Goal: Transaction & Acquisition: Purchase product/service

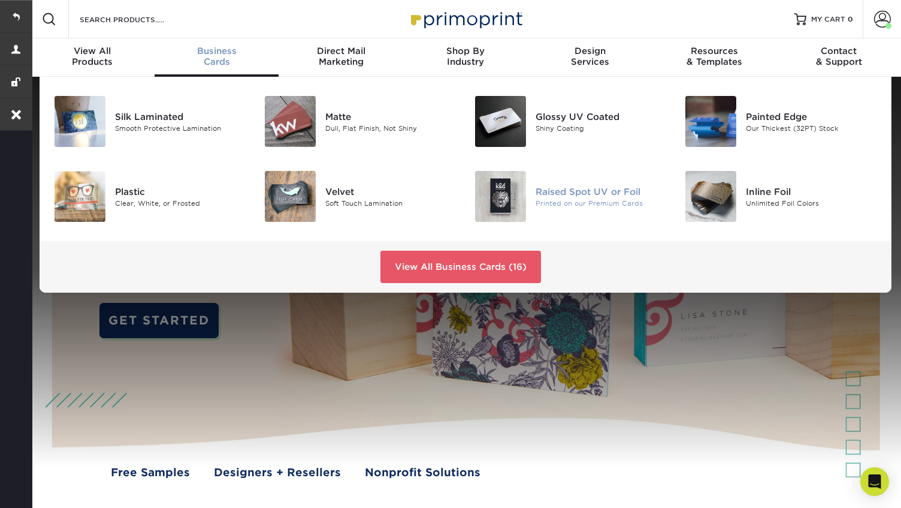
click at [615, 188] on div "Raised Spot UV or Foil" at bounding box center [601, 191] width 131 height 13
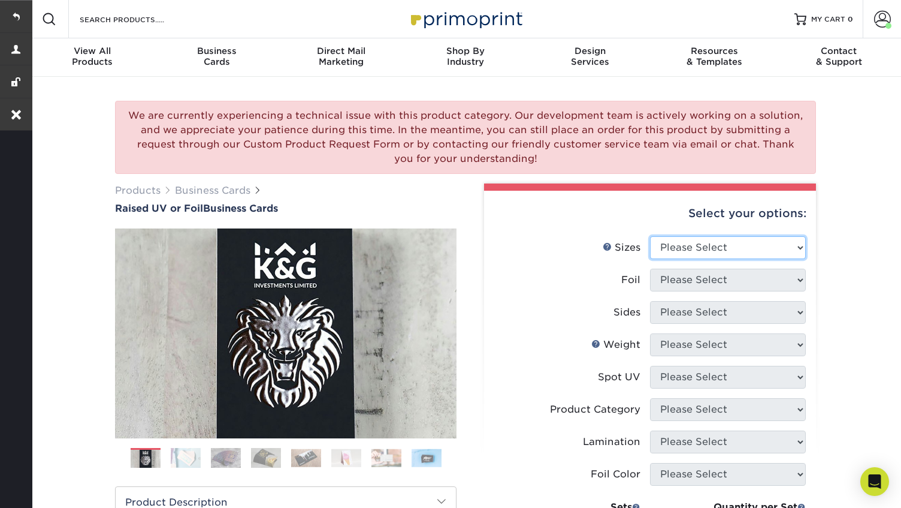
click at [697, 248] on select "Please Select 2" x 3.5" - Standard" at bounding box center [728, 247] width 156 height 23
select select "2.00x3.50"
click at [751, 278] on select "Please Select No Yes" at bounding box center [728, 279] width 156 height 23
select select "1"
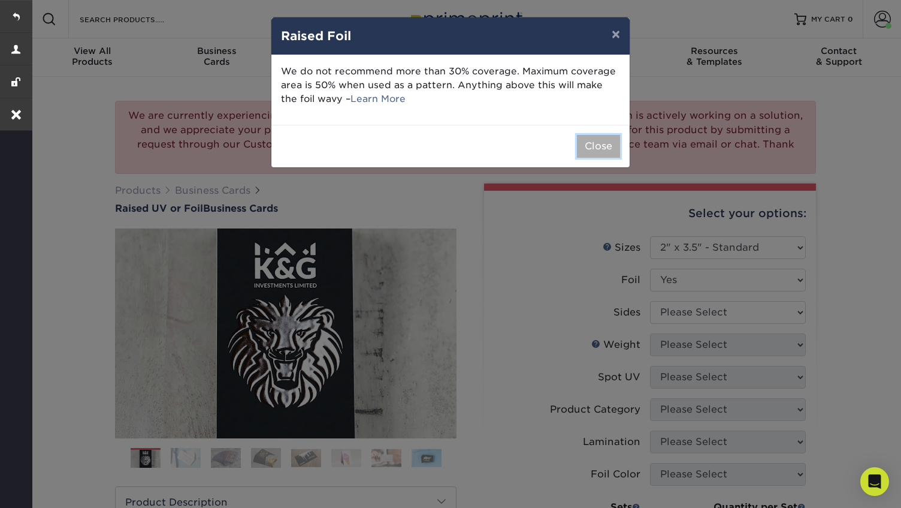
click at [598, 149] on button "Close" at bounding box center [598, 146] width 43 height 23
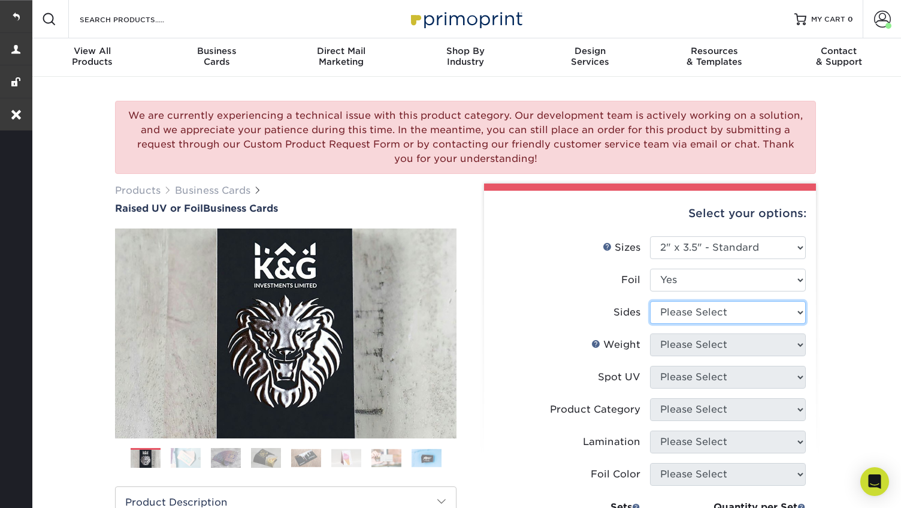
click at [745, 315] on select "Please Select Print Both Sides - Foil Both Sides Print Both Sides - Foil Front …" at bounding box center [728, 312] width 156 height 23
select select "e9e9dfb3-fba1-4d60-972c-fd9ca5904d33"
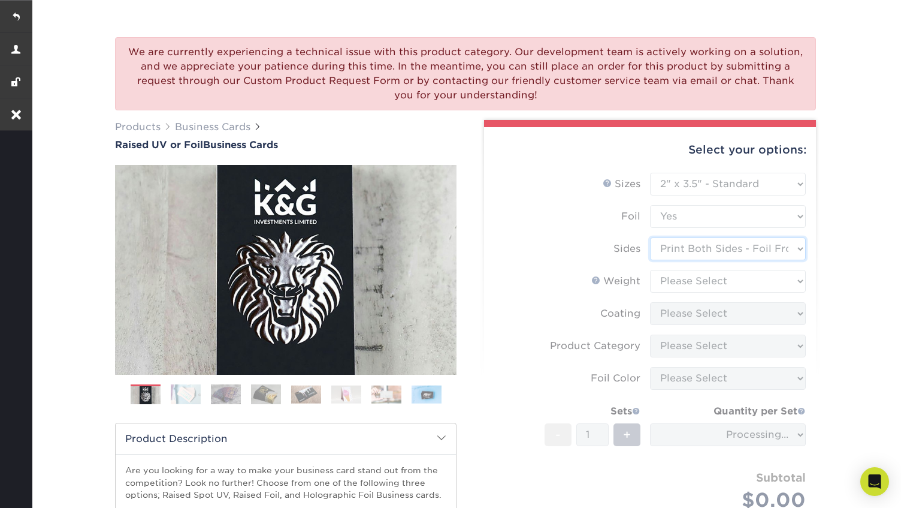
scroll to position [90, 0]
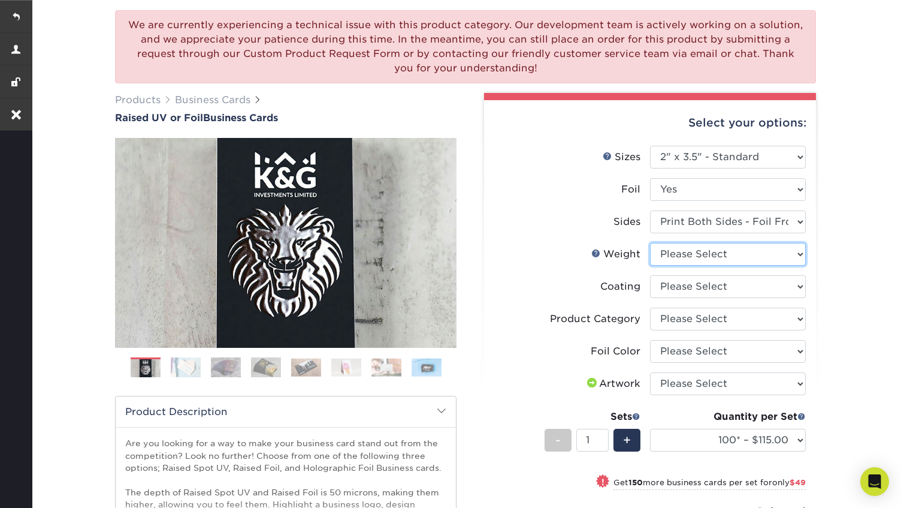
click at [756, 252] on select "Please Select 16PT" at bounding box center [728, 254] width 156 height 23
select select "16PT"
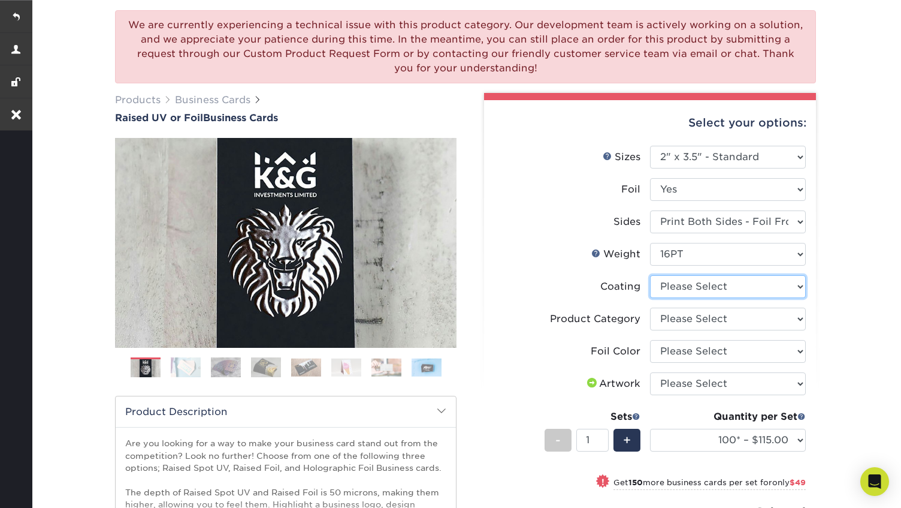
click at [748, 290] on select at bounding box center [728, 286] width 156 height 23
select select "3e7618de-abca-4bda-9f97-8b9129e913d8"
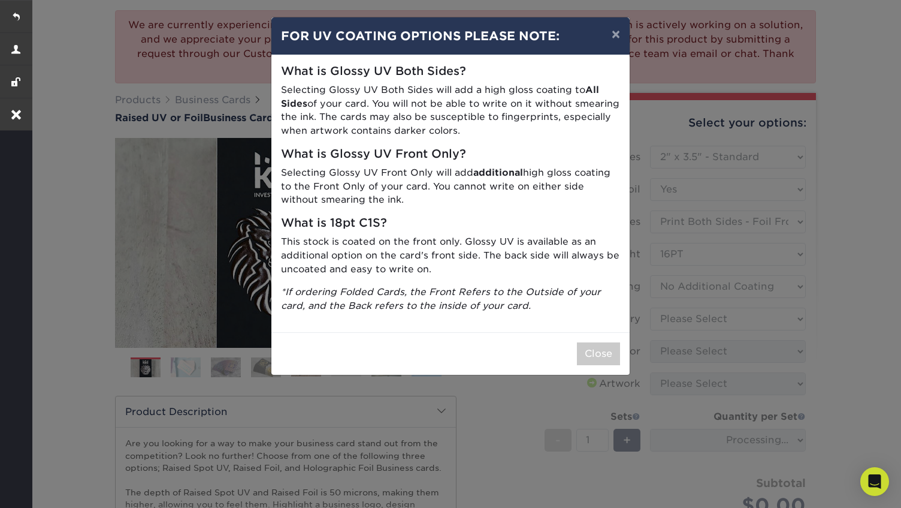
click at [575, 358] on div "Close" at bounding box center [450, 353] width 358 height 43
click at [591, 349] on button "Close" at bounding box center [598, 353] width 43 height 23
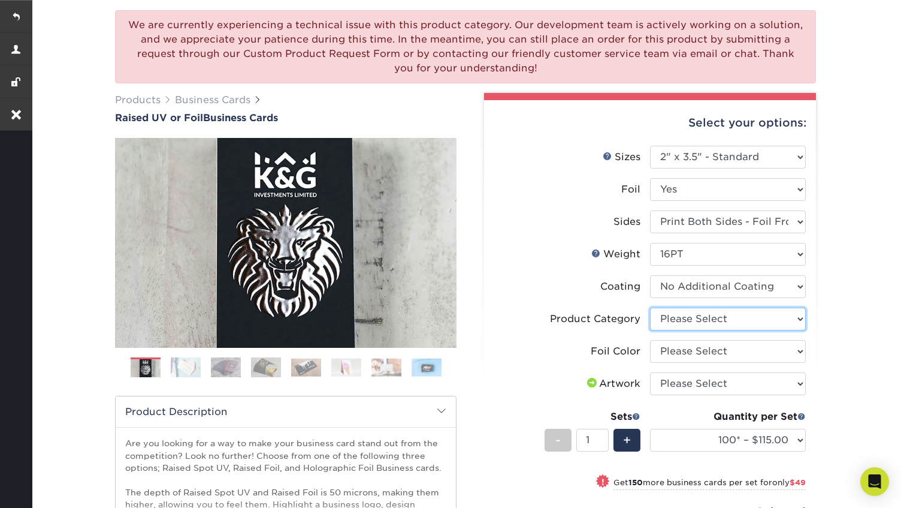
click at [757, 323] on select "Please Select Business Cards" at bounding box center [728, 318] width 156 height 23
select select "3b5148f1-0588-4f88-a218-97bcfdce65c1"
click at [753, 352] on select "Please Select Silver Foil Gold Foil Holographic Foil" at bounding box center [728, 351] width 156 height 23
select select "a834dd52-fe06-4ed6-9a86-5bd3c2d02515"
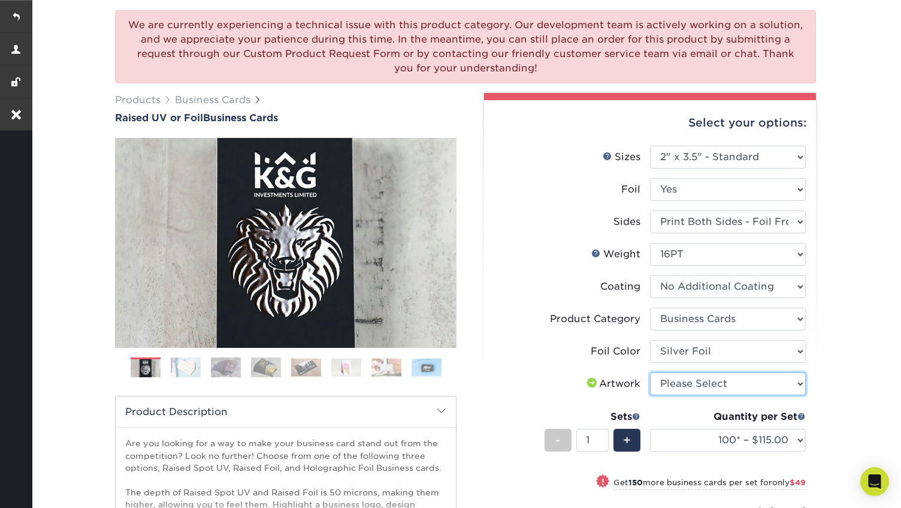
click at [745, 391] on select "Please Select I will upload files I need a design - $100" at bounding box center [728, 383] width 156 height 23
select select "upload"
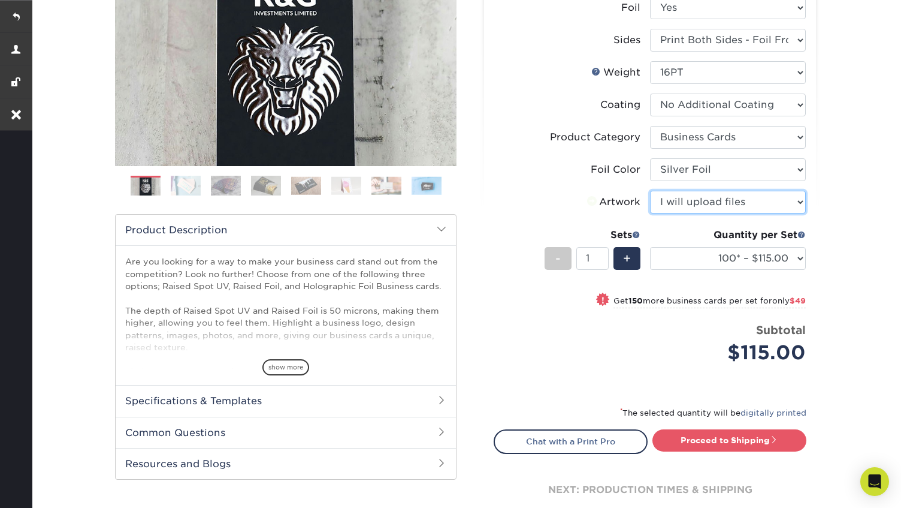
scroll to position [325, 0]
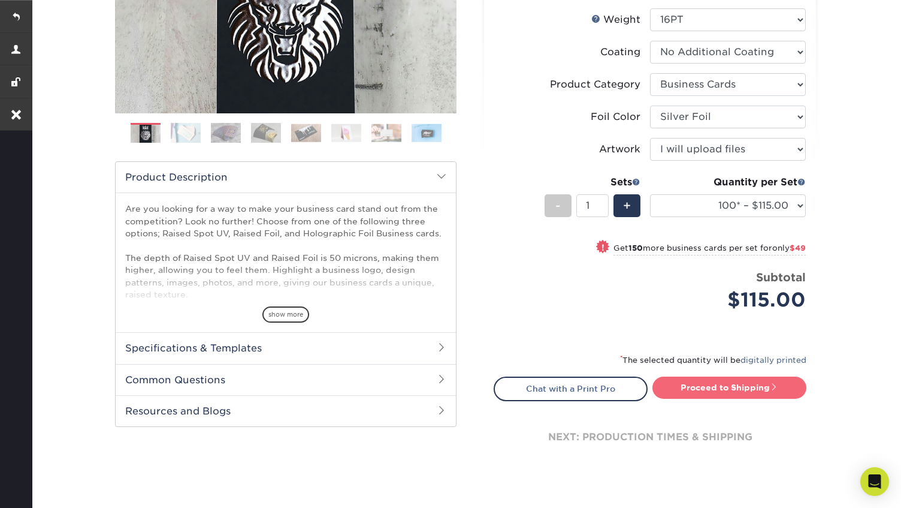
click at [730, 380] on link "Proceed to Shipping" at bounding box center [730, 387] width 154 height 22
type input "Set 1"
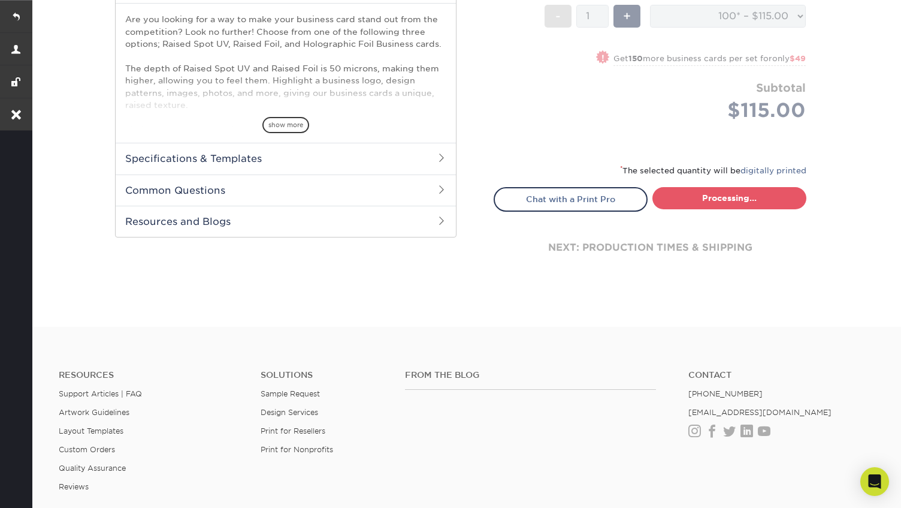
select select "1865d784-4a65-4fa5-88ce-3beae895d184"
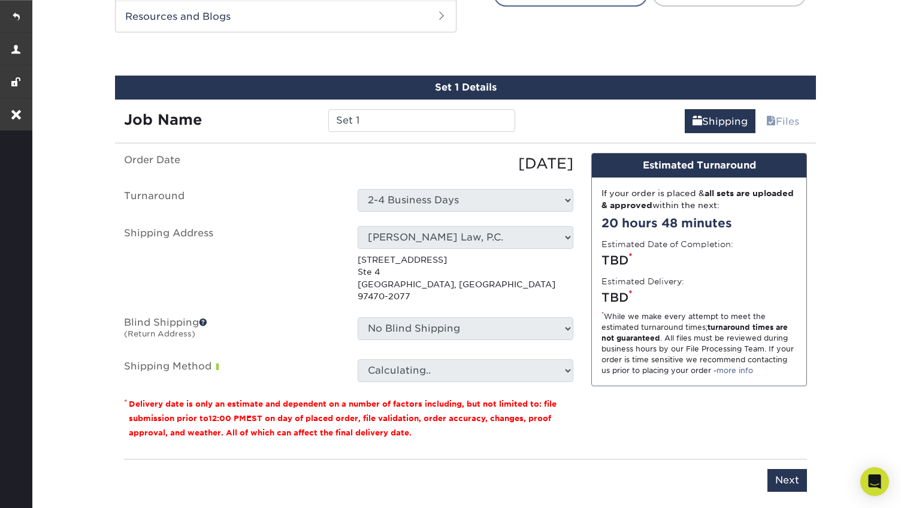
scroll to position [733, 0]
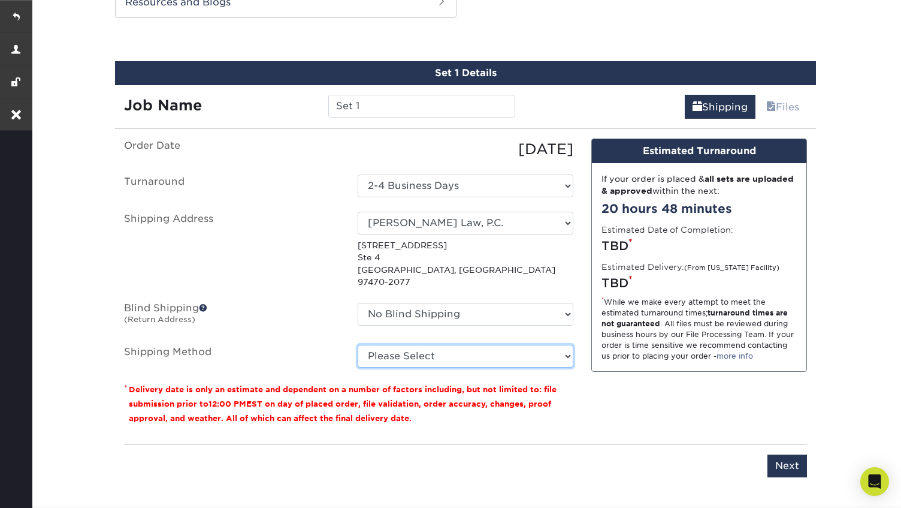
click at [490, 345] on select "Please Select Ground Shipping (+$7.84) 3 Day Shipping Service (+$18.73) 2 Day A…" at bounding box center [466, 356] width 216 height 23
select select "03"
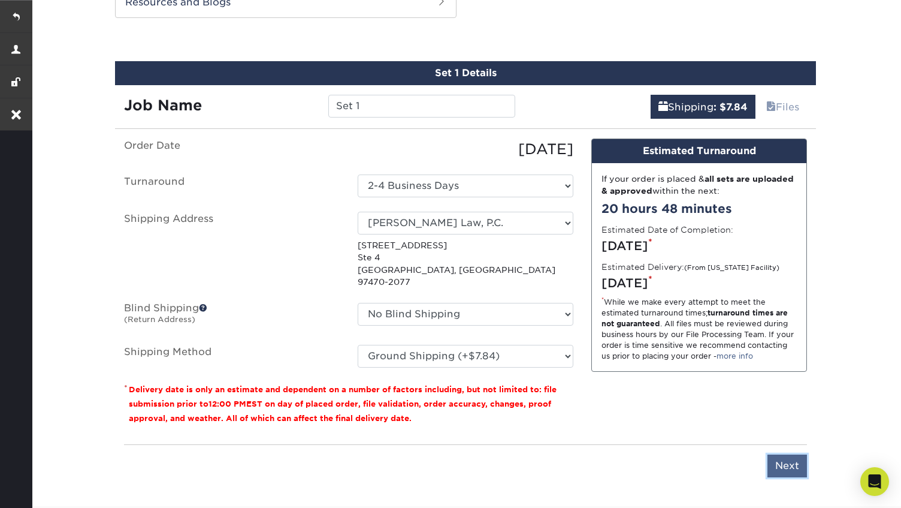
click at [787, 454] on input "Next" at bounding box center [788, 465] width 40 height 23
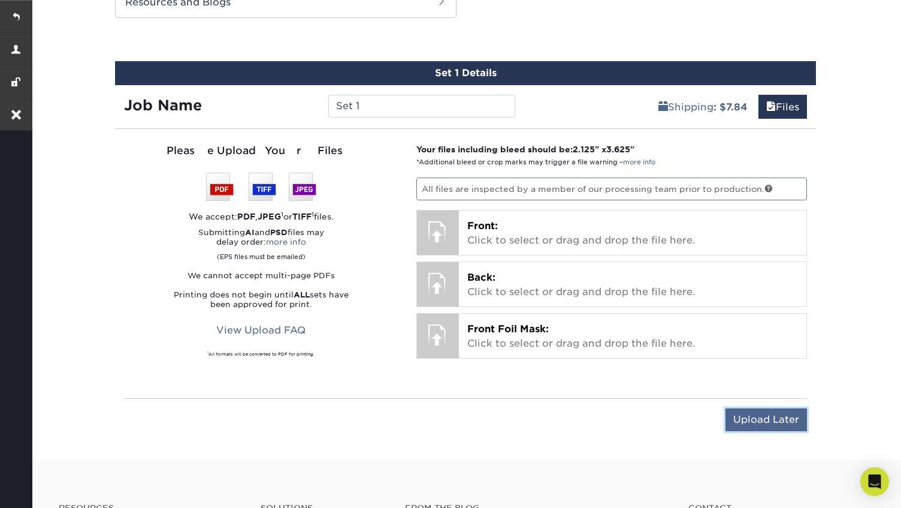
click at [759, 416] on input "Upload Later" at bounding box center [766, 419] width 81 height 23
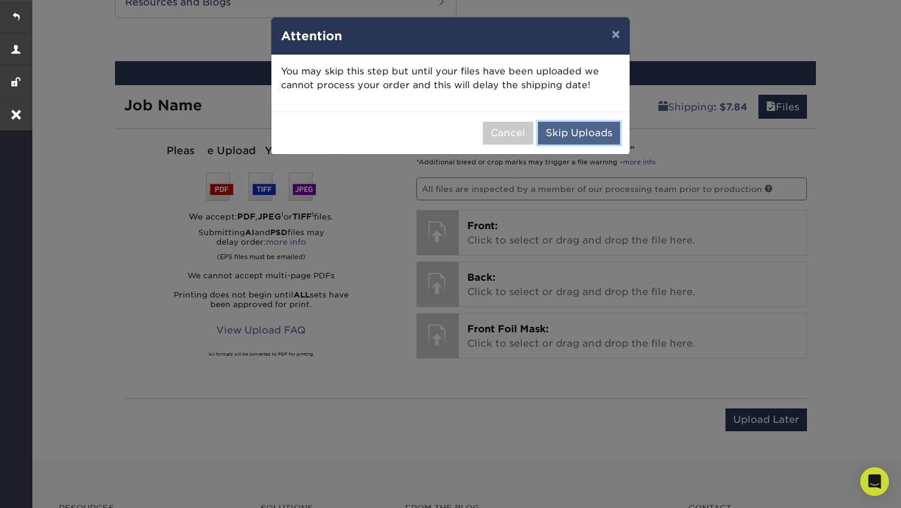
click at [573, 130] on button "Skip Uploads" at bounding box center [579, 133] width 82 height 23
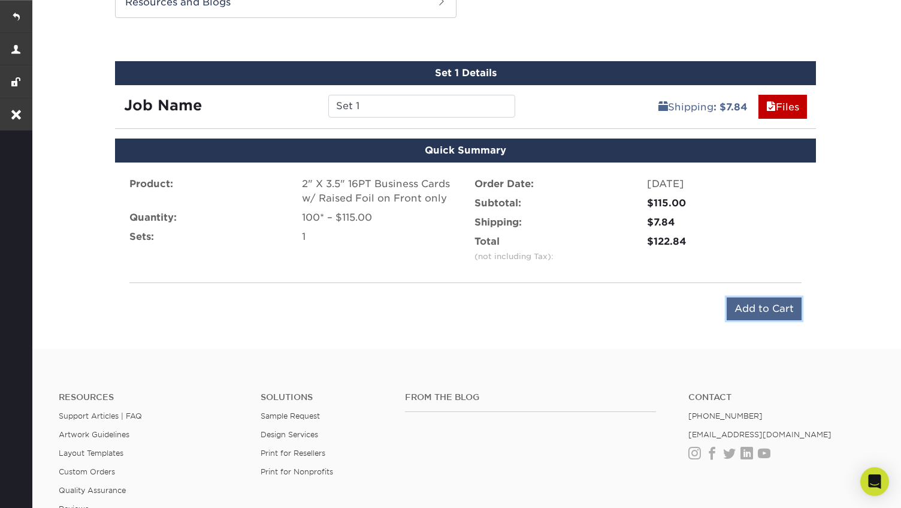
click at [745, 306] on input "Add to Cart" at bounding box center [764, 308] width 75 height 23
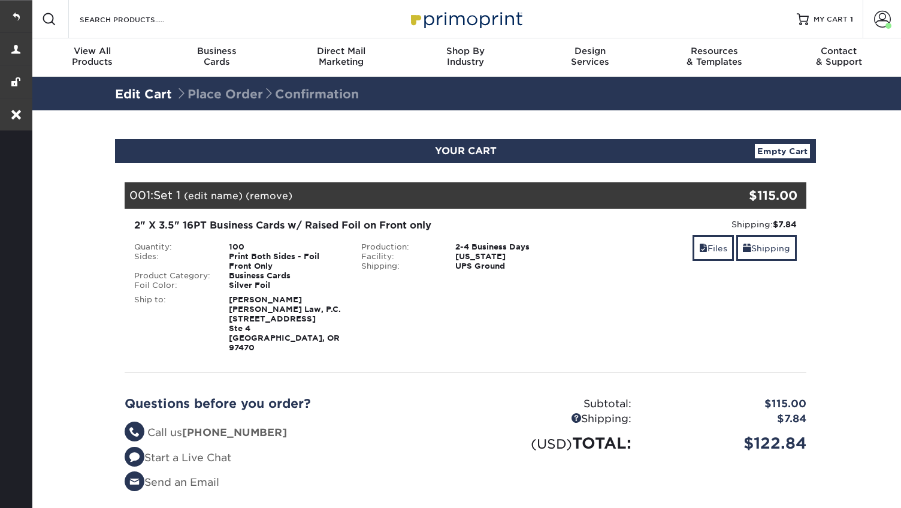
scroll to position [32, 0]
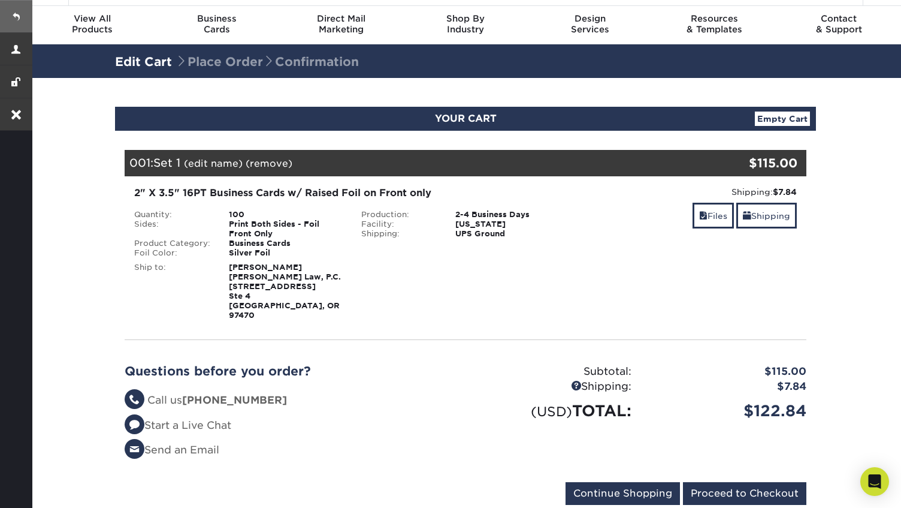
click at [16, 12] on link at bounding box center [16, 16] width 32 height 32
